Goal: Browse casually

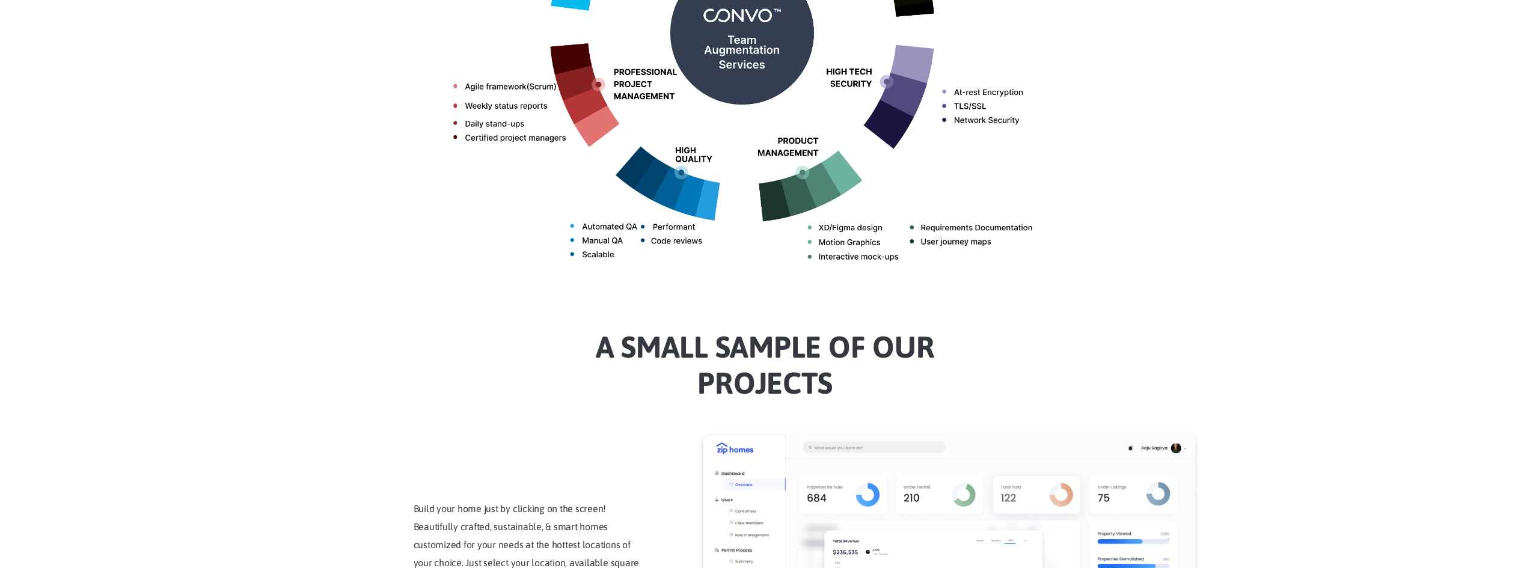
scroll to position [902, 0]
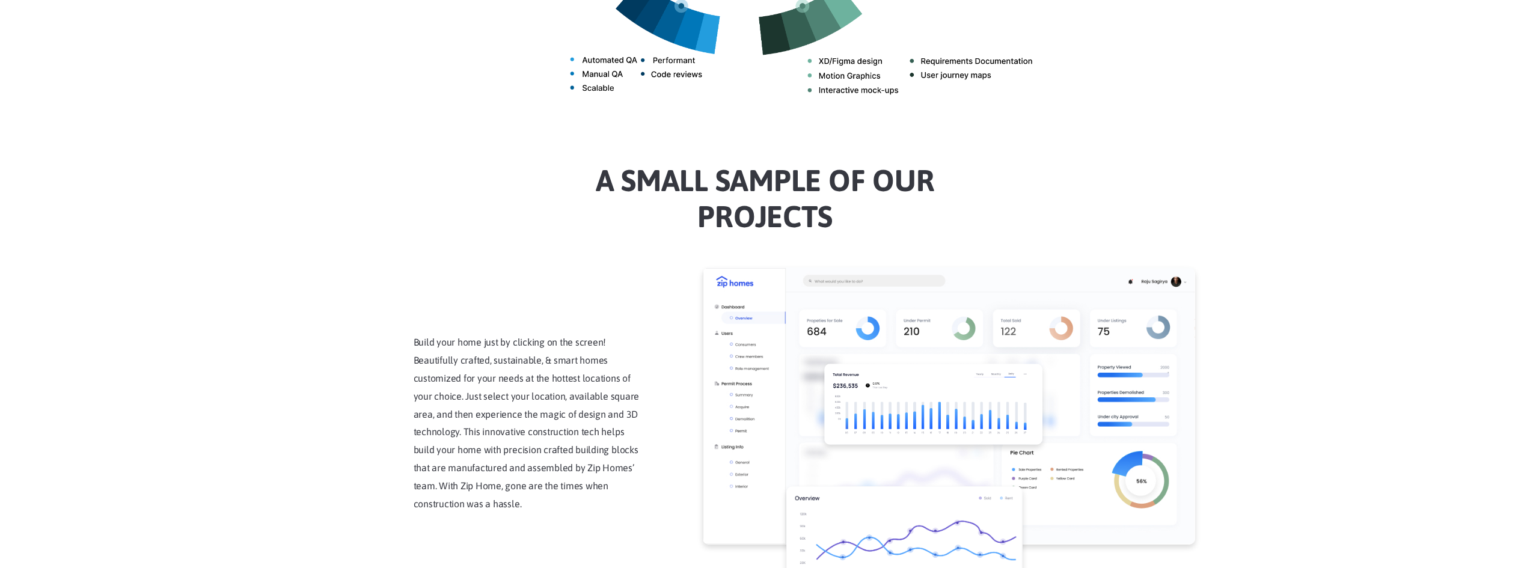
drag, startPoint x: 591, startPoint y: 166, endPoint x: 887, endPoint y: 204, distance: 297.5
click at [887, 204] on h2 "a Small sample of our projects" at bounding box center [765, 202] width 667 height 81
click at [856, 210] on h2 "a Small sample of our projects" at bounding box center [765, 202] width 667 height 81
drag, startPoint x: 635, startPoint y: 174, endPoint x: 602, endPoint y: 171, distance: 32.7
click at [602, 171] on h2 "a Small sample of our projects" at bounding box center [765, 202] width 667 height 81
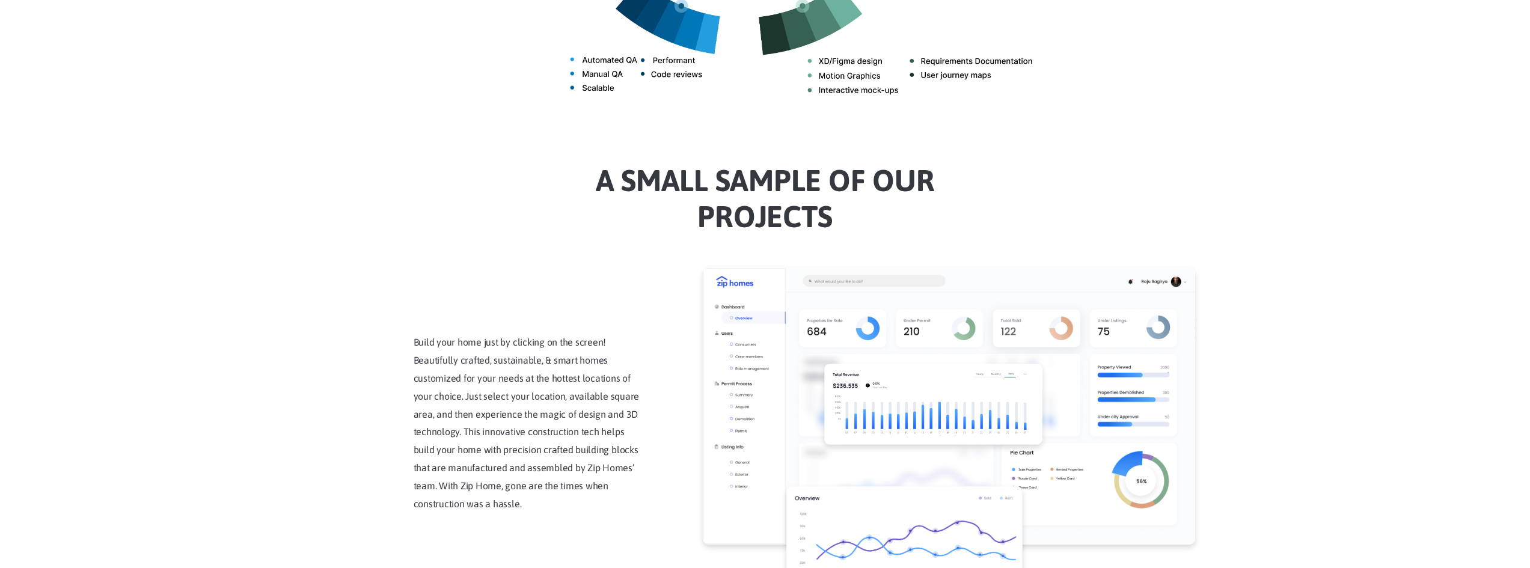
click at [602, 171] on h2 "a Small sample of our projects" at bounding box center [765, 202] width 667 height 81
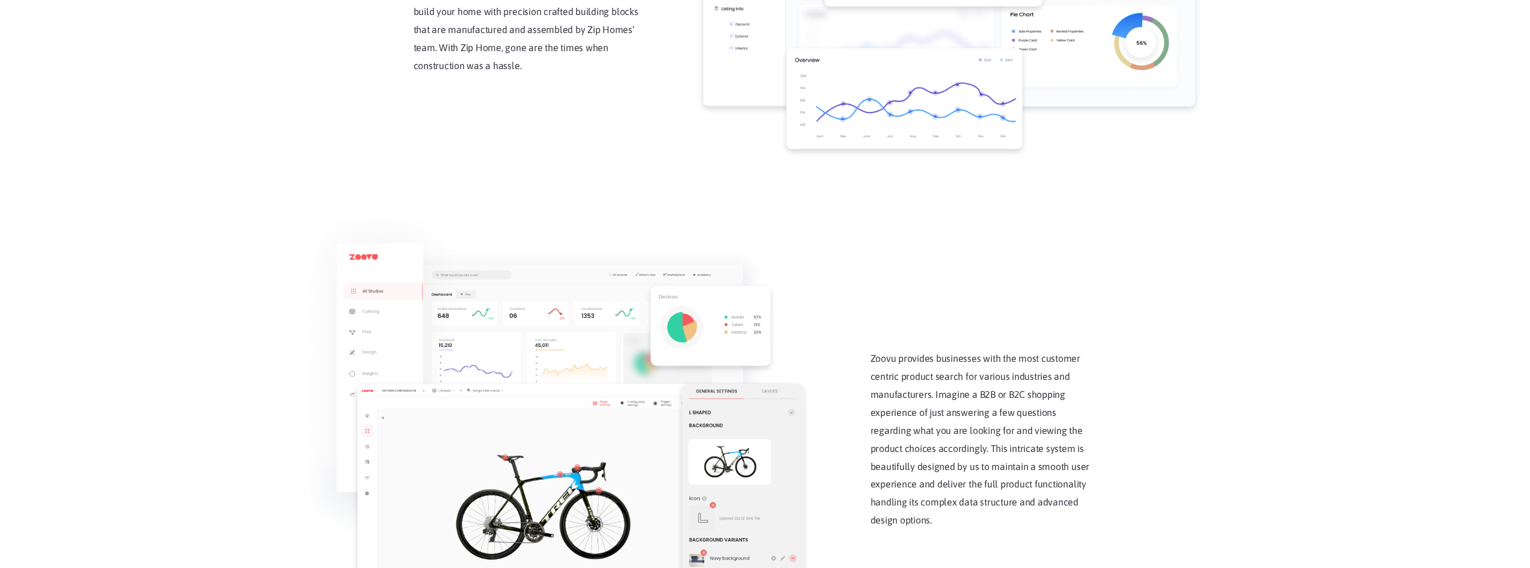
scroll to position [1443, 0]
